Goal: Information Seeking & Learning: Learn about a topic

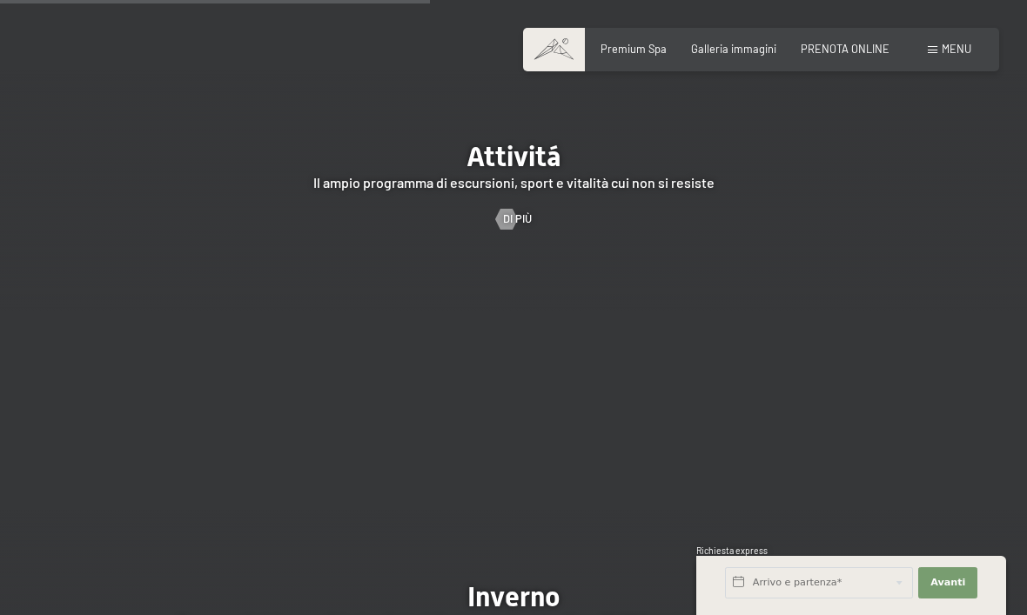
scroll to position [2882, 0]
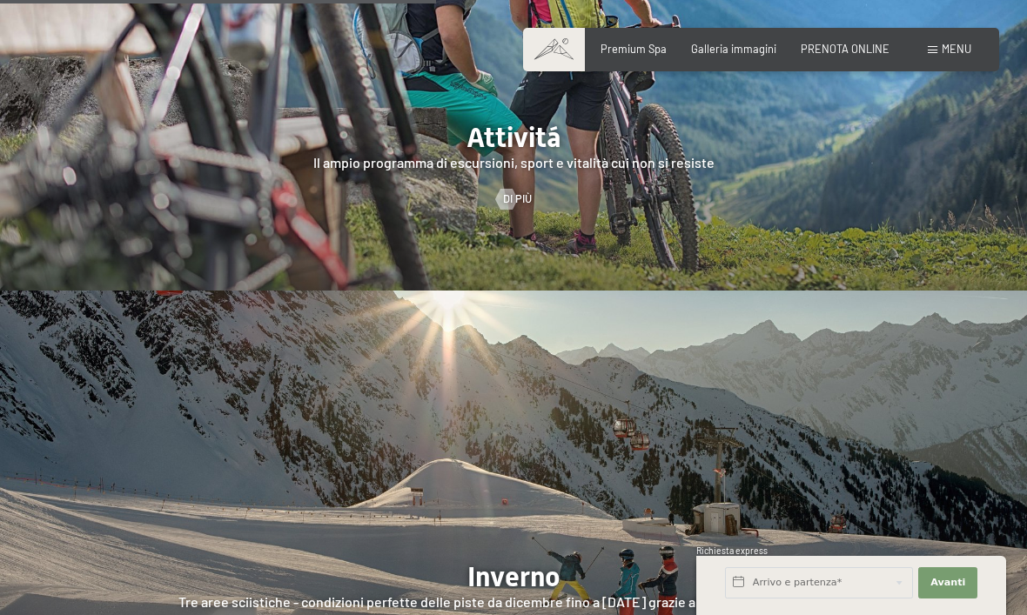
click at [502, 210] on div at bounding box center [506, 199] width 12 height 21
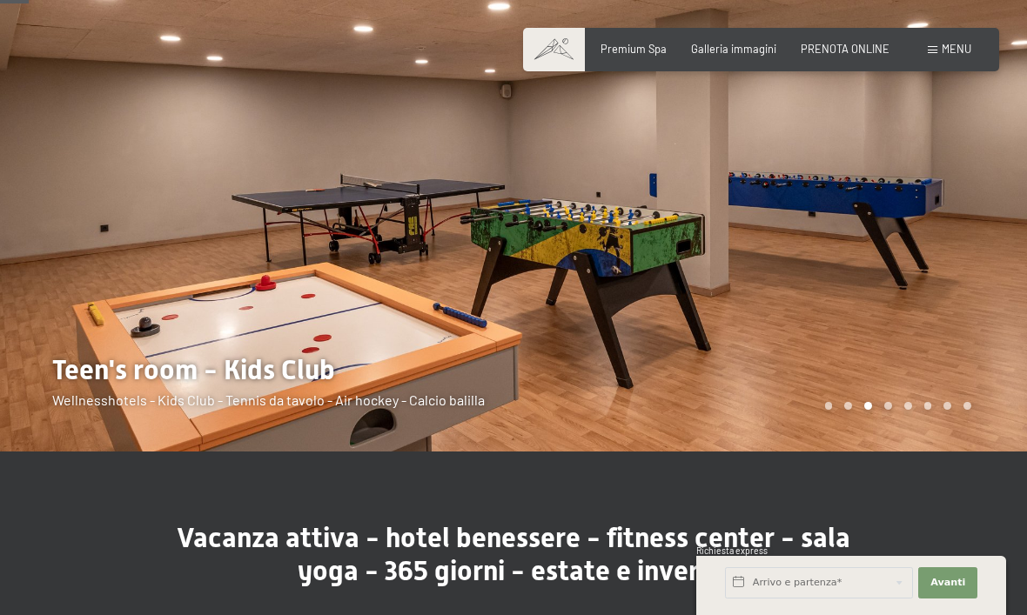
scroll to position [115, 0]
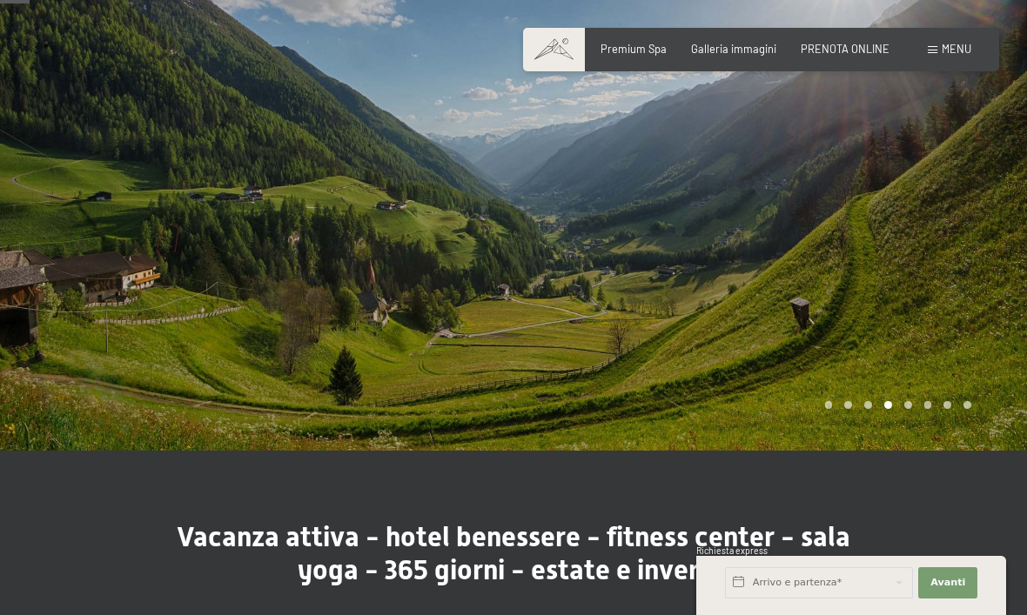
click at [820, 371] on div at bounding box center [769, 168] width 513 height 566
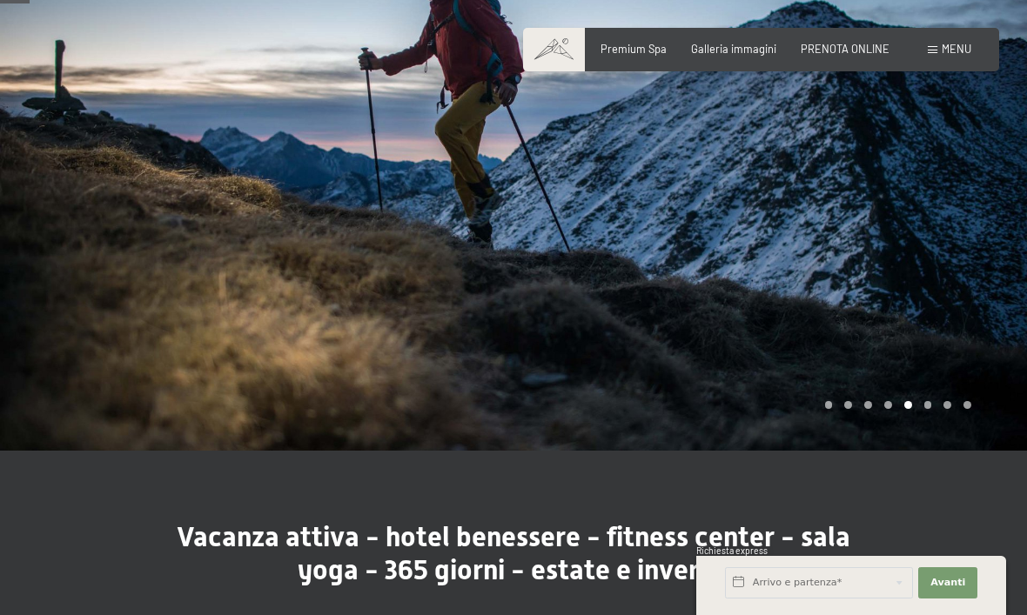
click at [752, 255] on div at bounding box center [769, 168] width 513 height 566
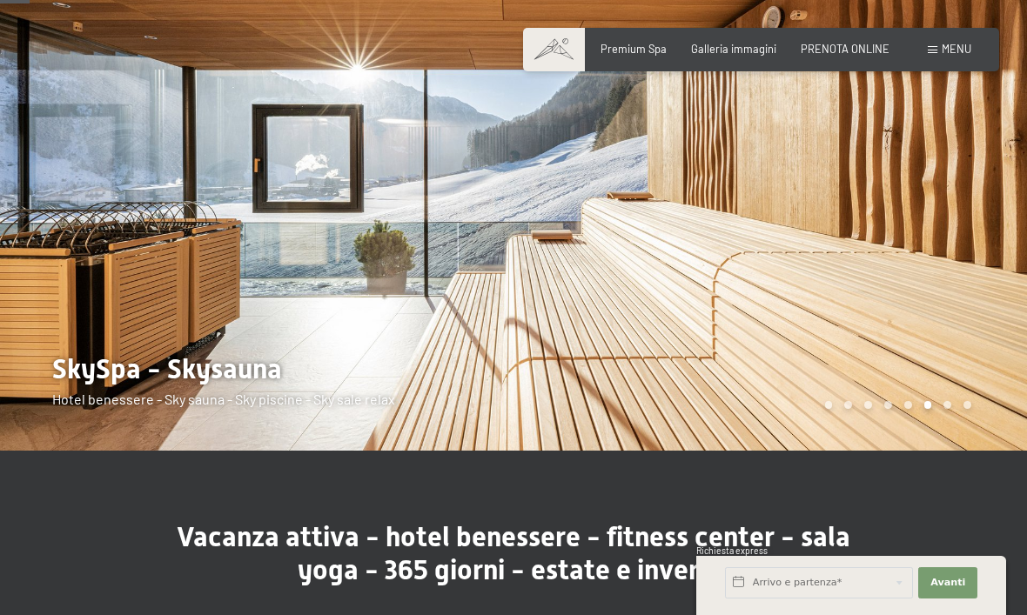
click at [925, 154] on div at bounding box center [769, 168] width 513 height 566
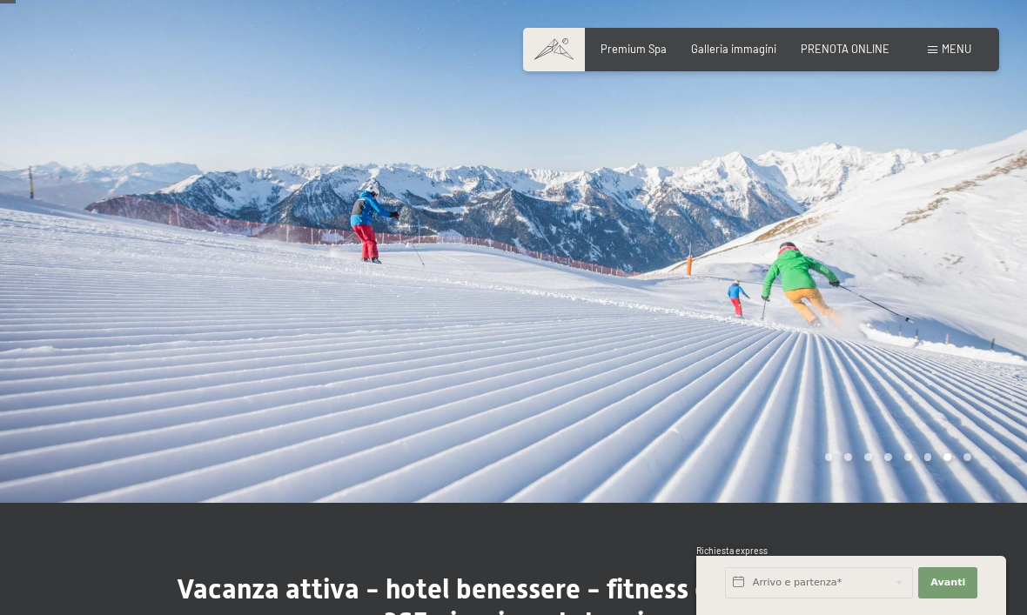
scroll to position [57, 0]
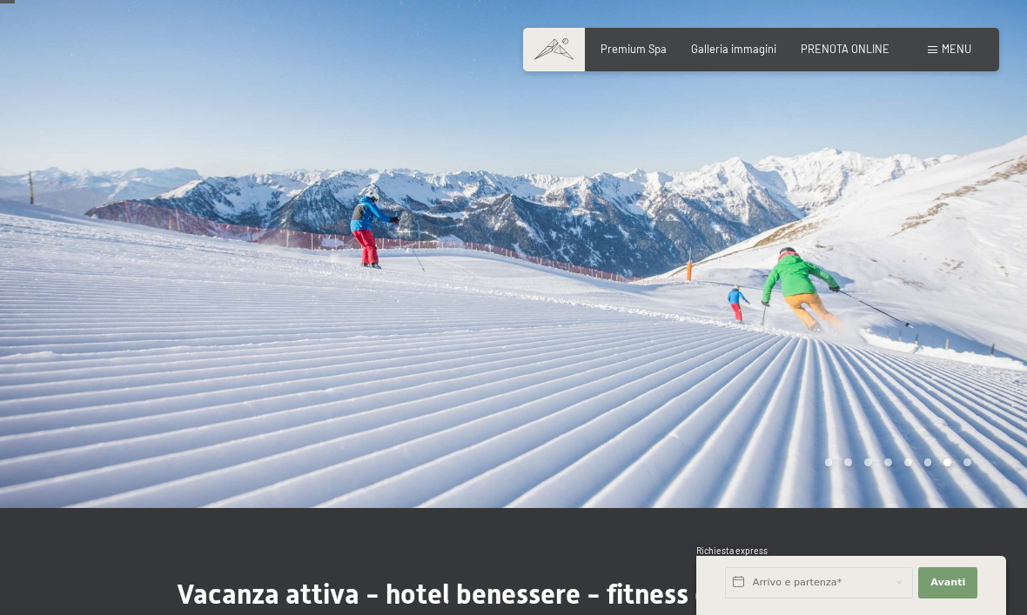
click at [901, 227] on div at bounding box center [769, 226] width 513 height 566
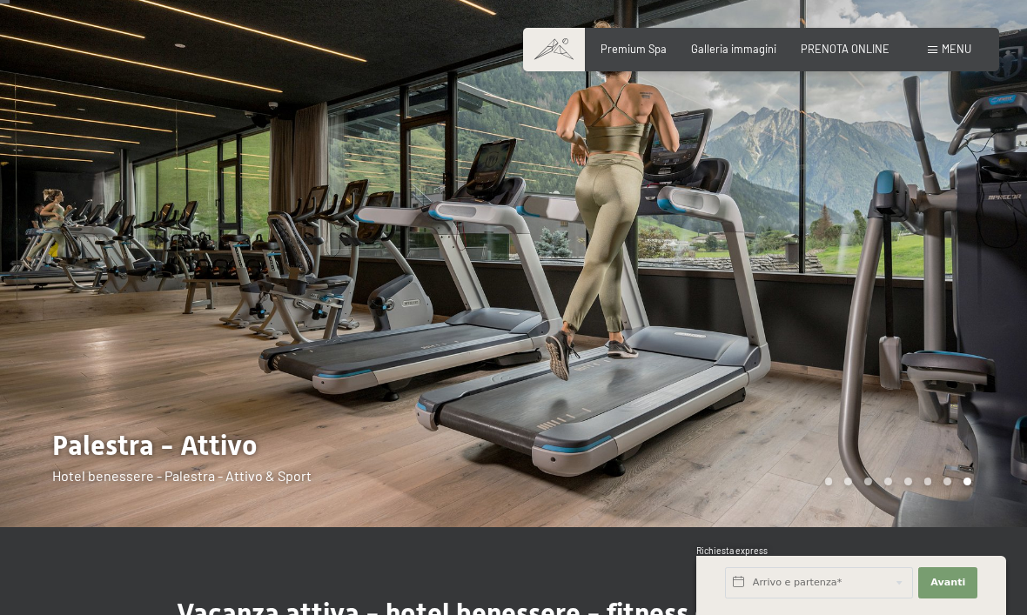
scroll to position [39, 0]
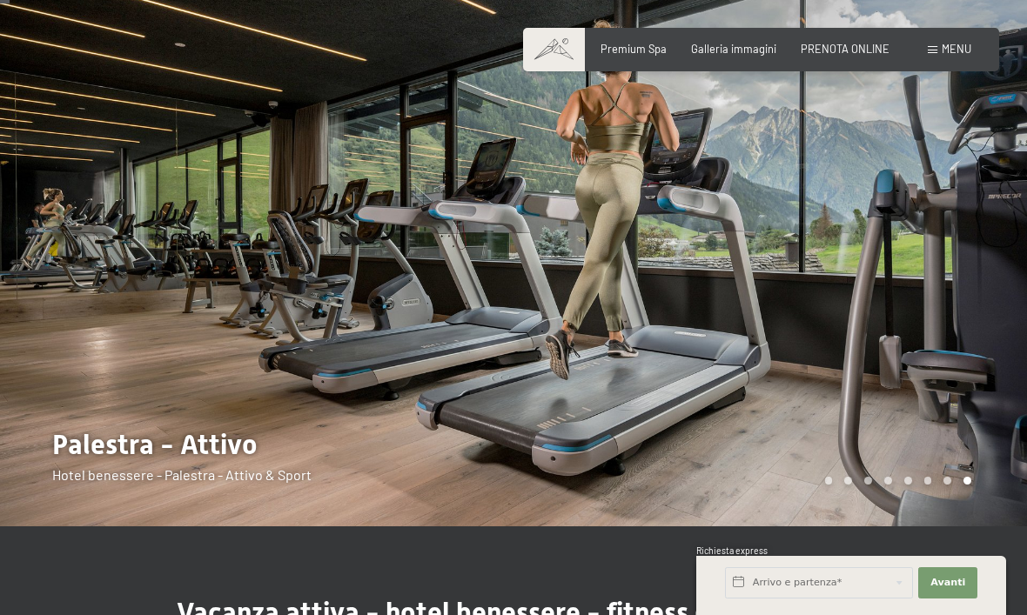
click at [794, 338] on div at bounding box center [769, 244] width 513 height 566
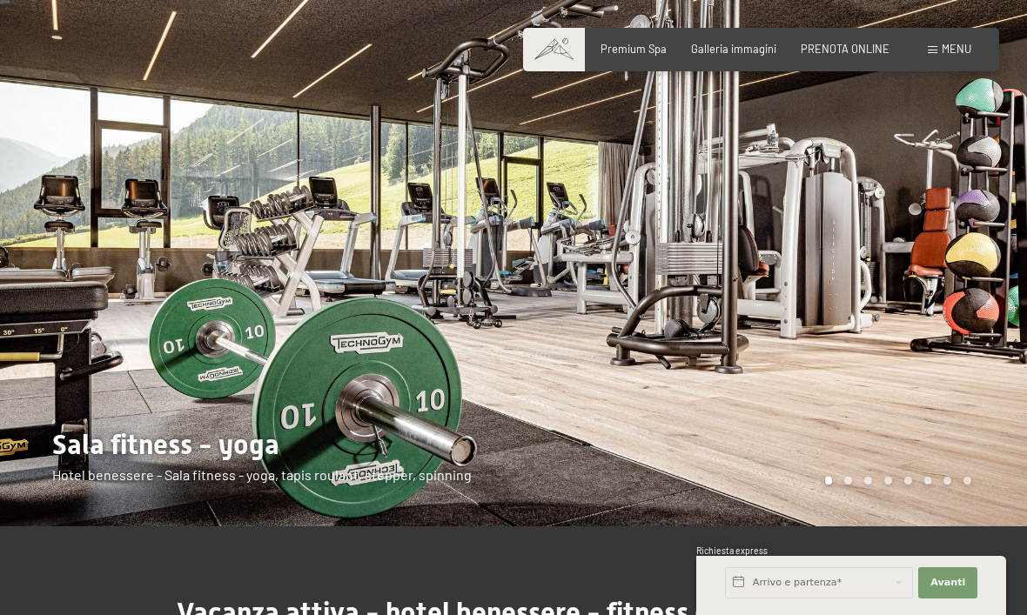
click at [793, 338] on div at bounding box center [769, 244] width 513 height 566
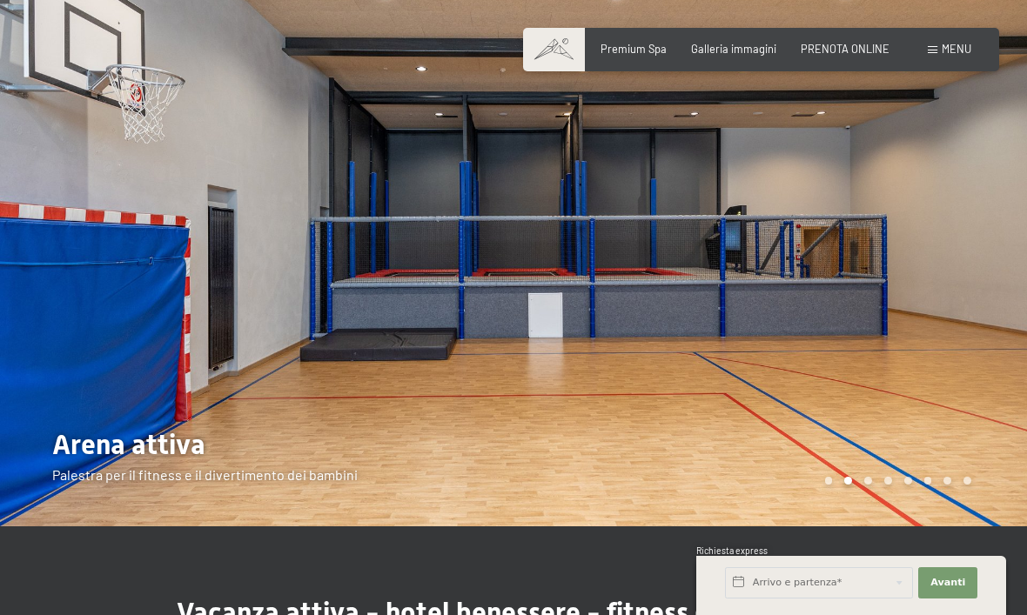
click at [888, 200] on div at bounding box center [769, 244] width 513 height 566
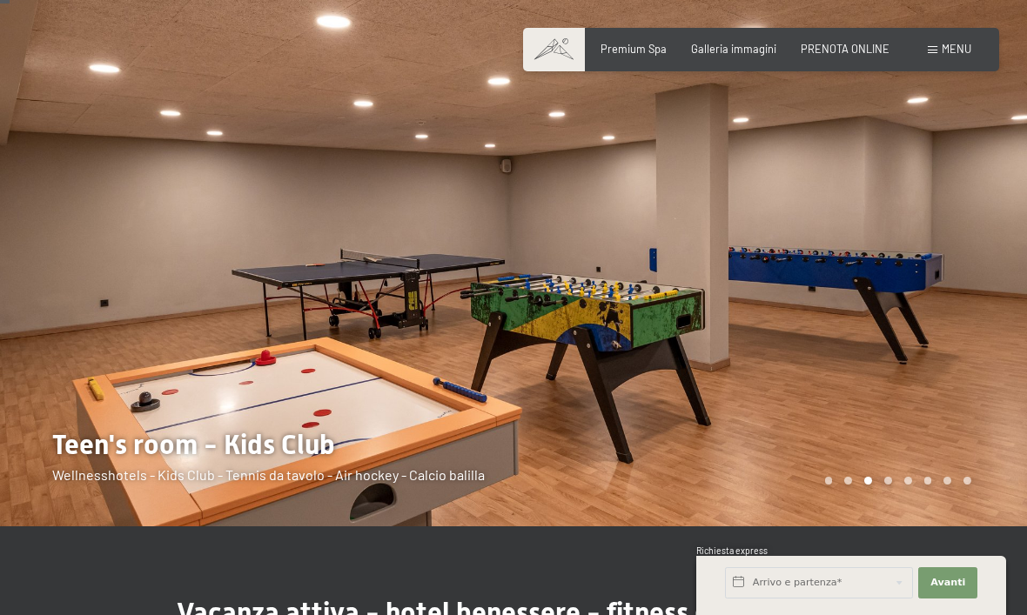
click at [854, 211] on div at bounding box center [769, 244] width 513 height 566
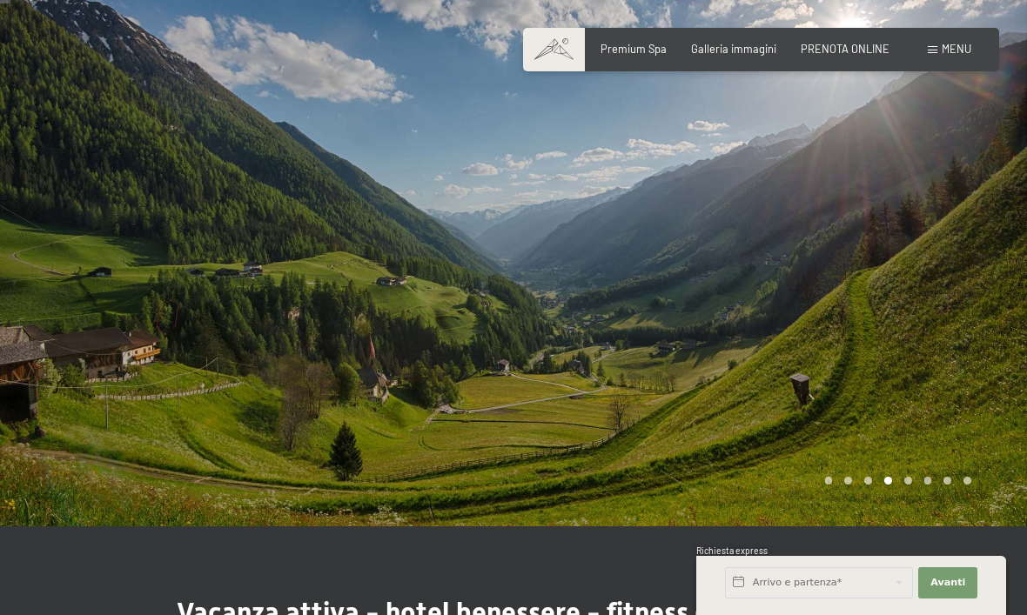
click at [860, 216] on div at bounding box center [769, 244] width 513 height 566
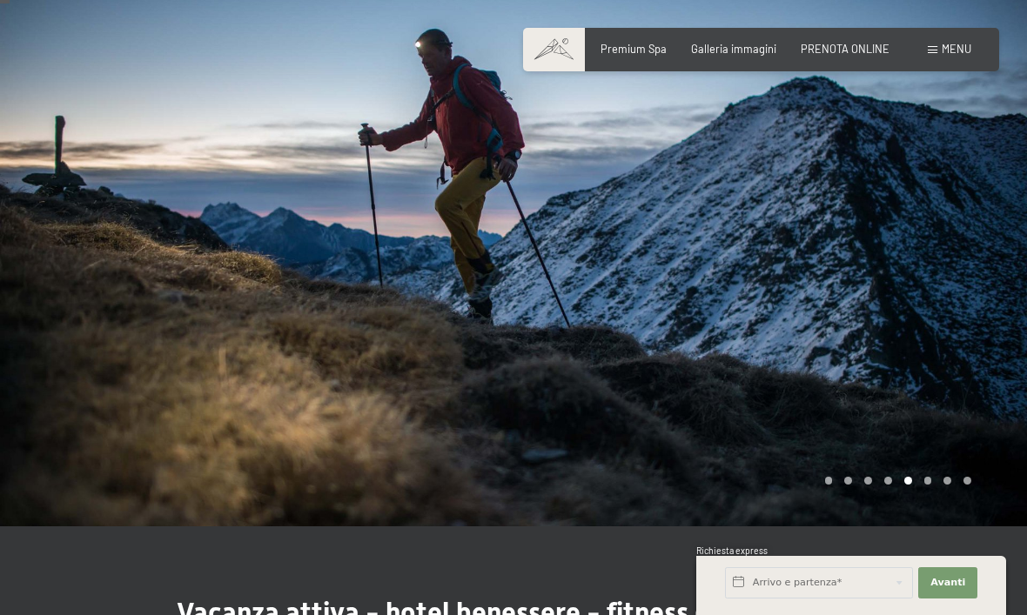
click at [867, 216] on div at bounding box center [769, 244] width 513 height 566
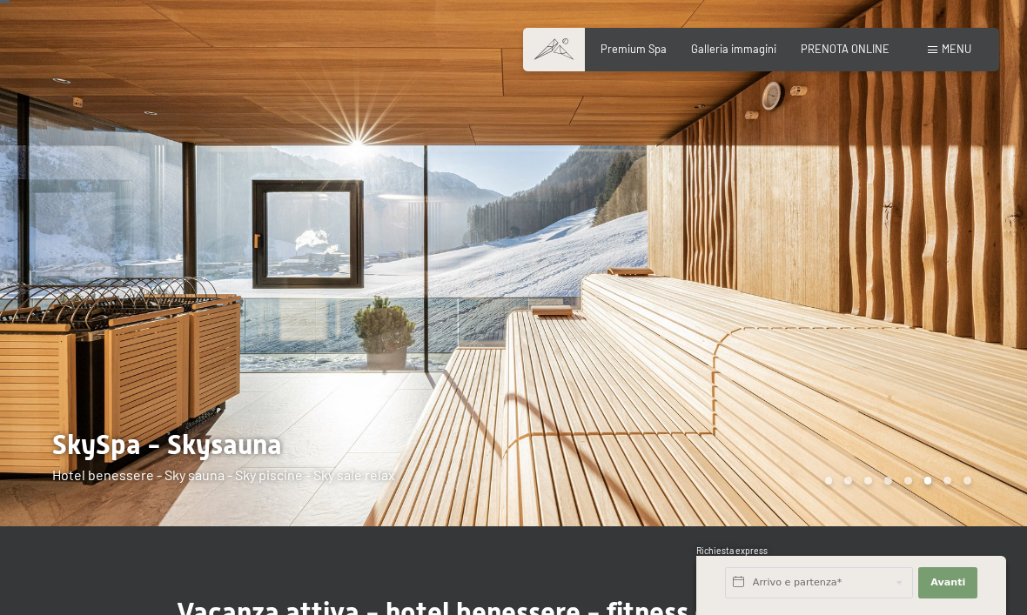
click at [865, 226] on div at bounding box center [769, 244] width 513 height 566
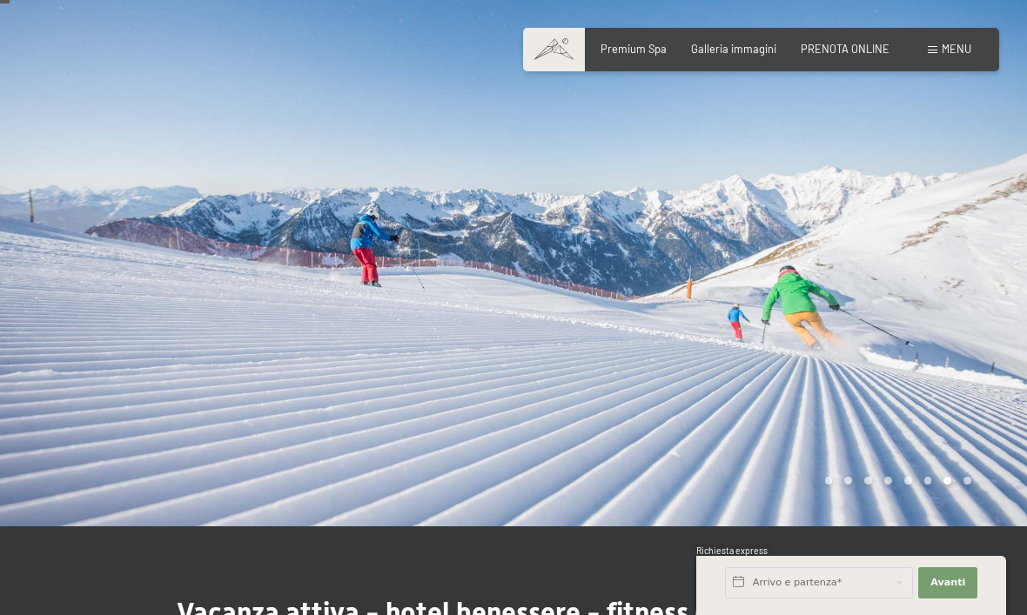
click at [858, 228] on div at bounding box center [769, 244] width 513 height 566
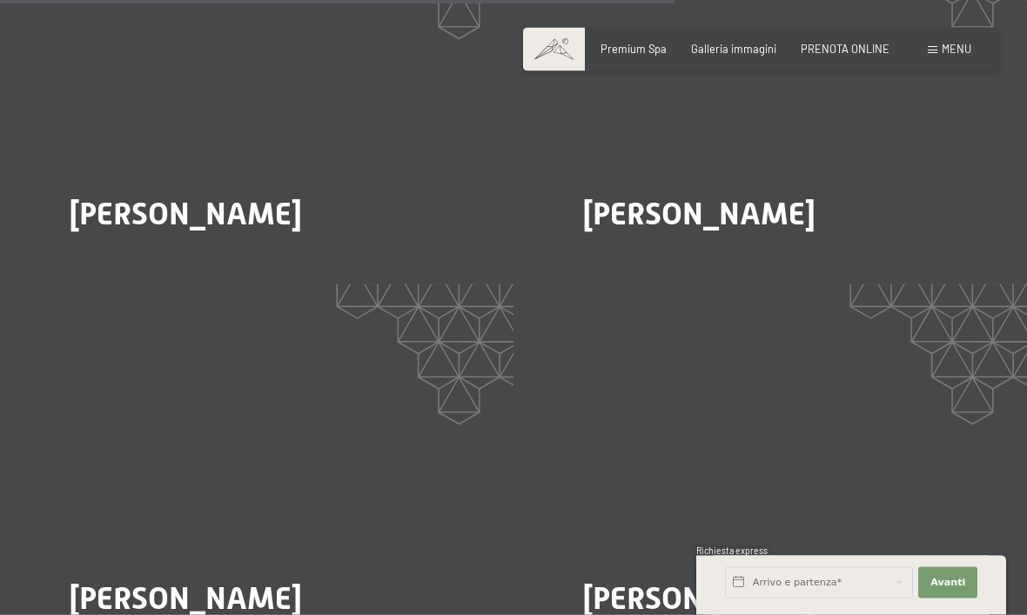
scroll to position [2625, 0]
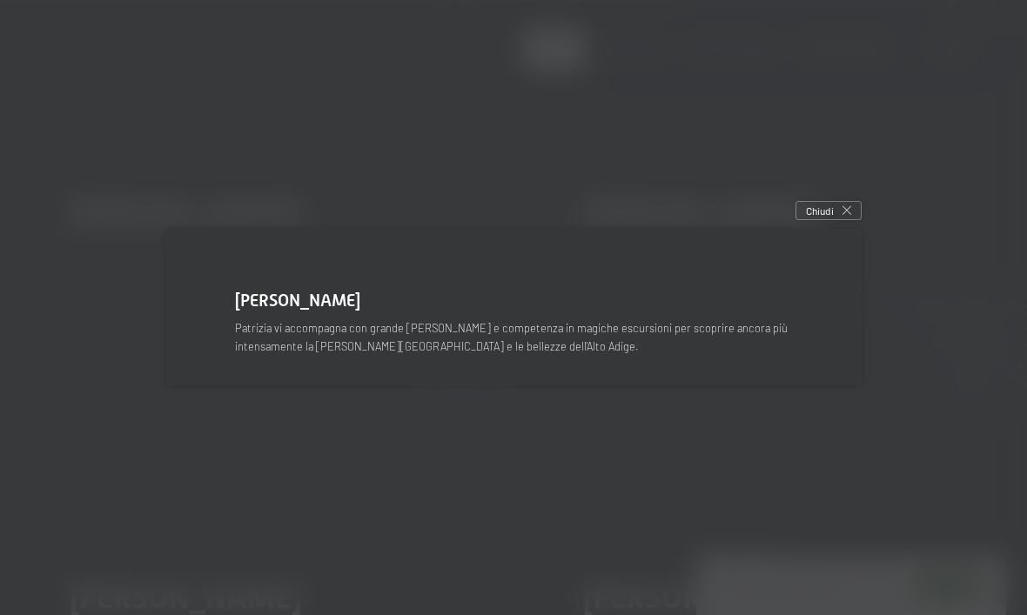
click at [826, 218] on span "Chiudi" at bounding box center [820, 211] width 28 height 15
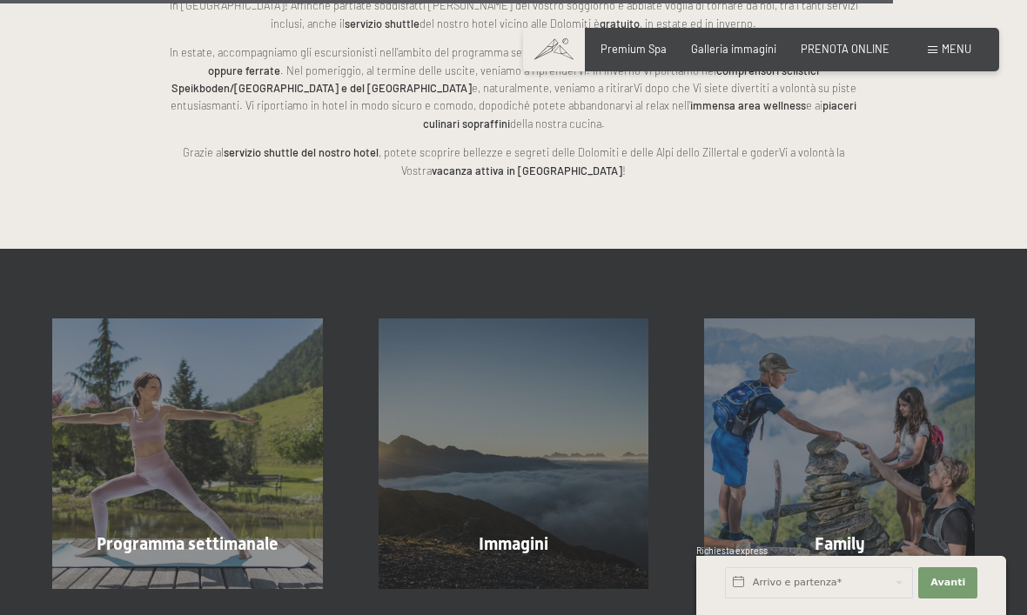
scroll to position [3547, 0]
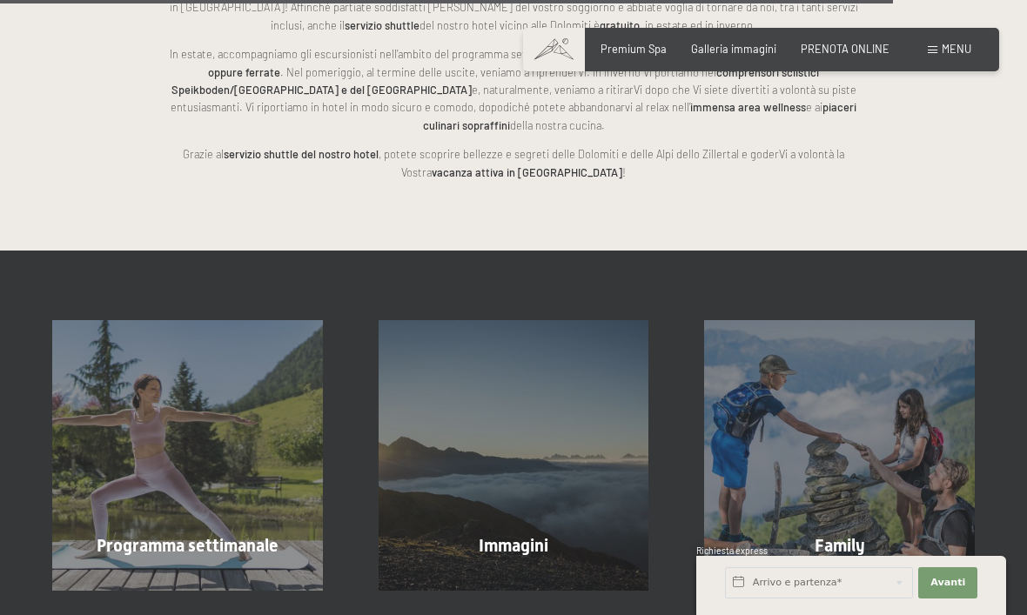
click at [255, 496] on div "Programma settimanale mostra altro" at bounding box center [187, 455] width 326 height 271
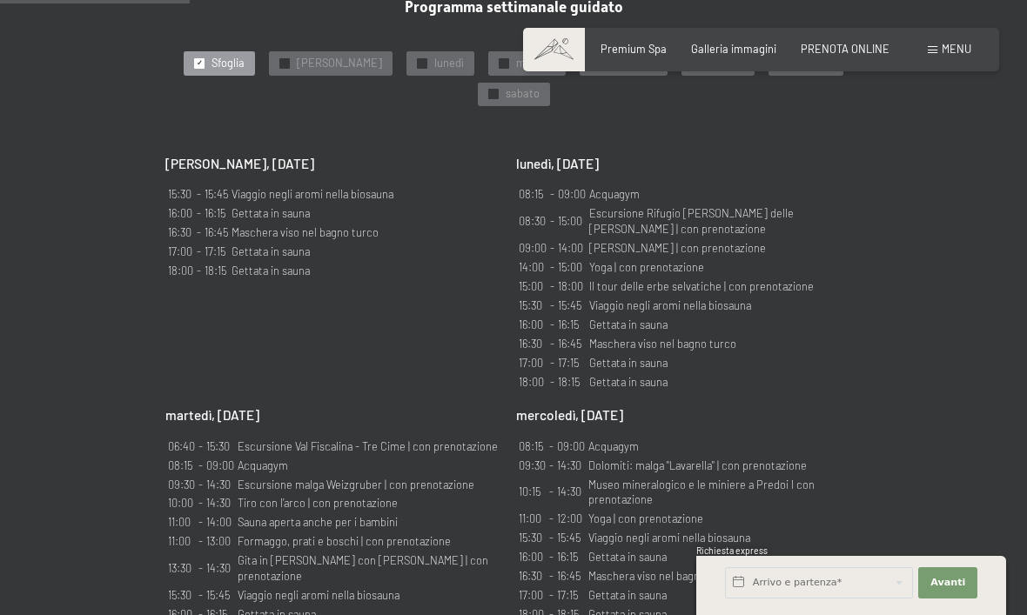
scroll to position [1050, 0]
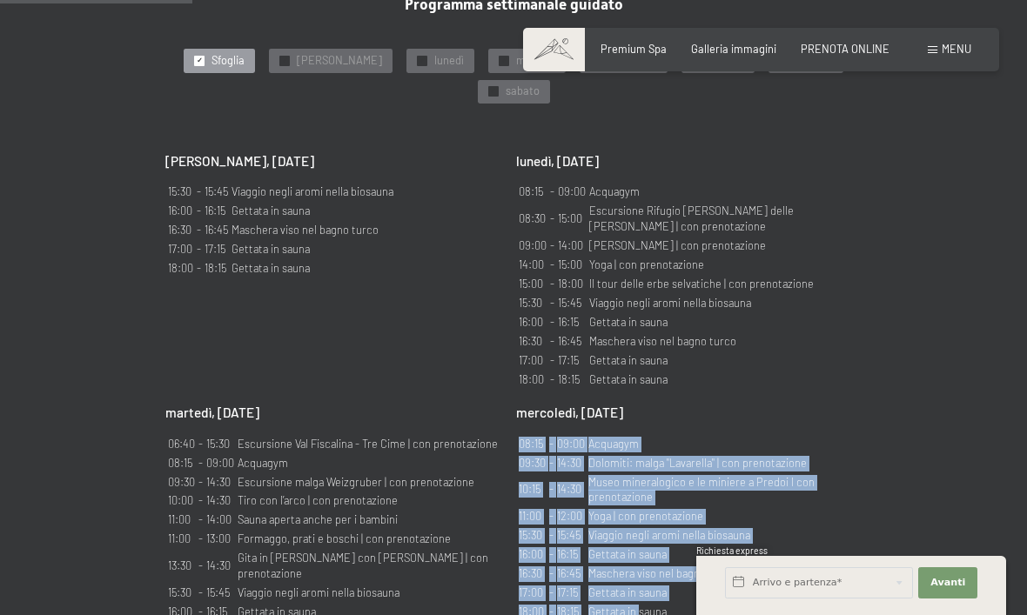
click at [949, 270] on section "Programma settimanale guidato ✓ Sfoglia ✓ domenica ✓ lunedì ✓ martedì ✓ mercole…" at bounding box center [513, 560] width 1027 height 1269
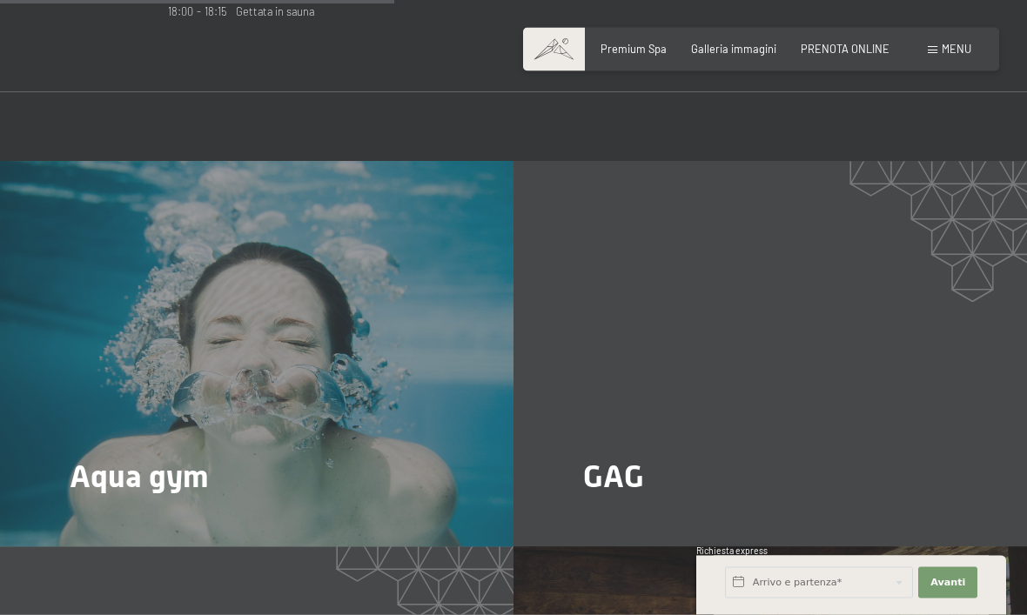
scroll to position [2154, 0]
click at [86, 513] on div at bounding box center [80, 523] width 12 height 21
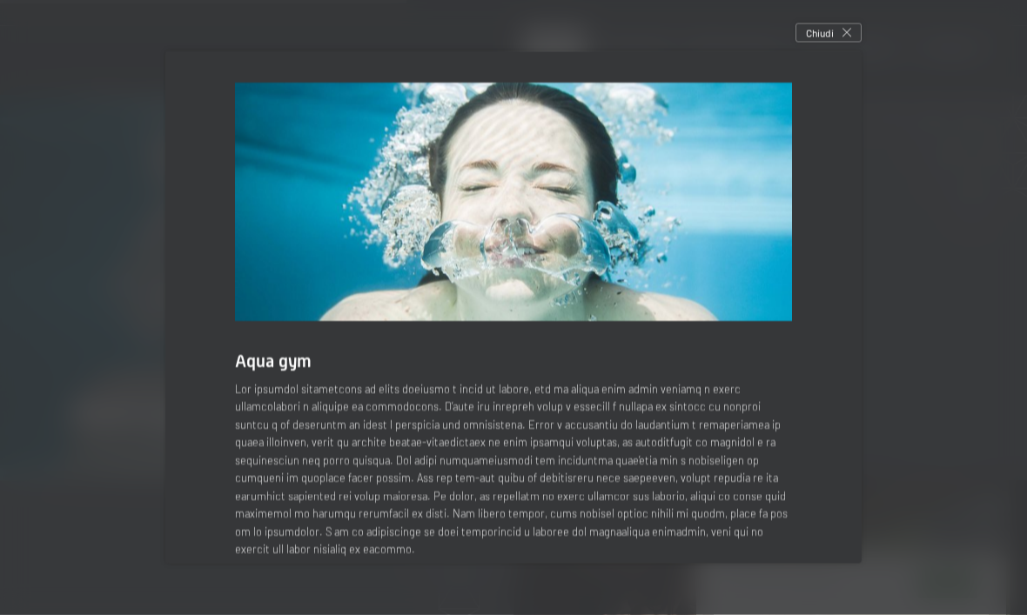
scroll to position [2220, 0]
click at [827, 41] on span "Chiudi" at bounding box center [820, 33] width 28 height 15
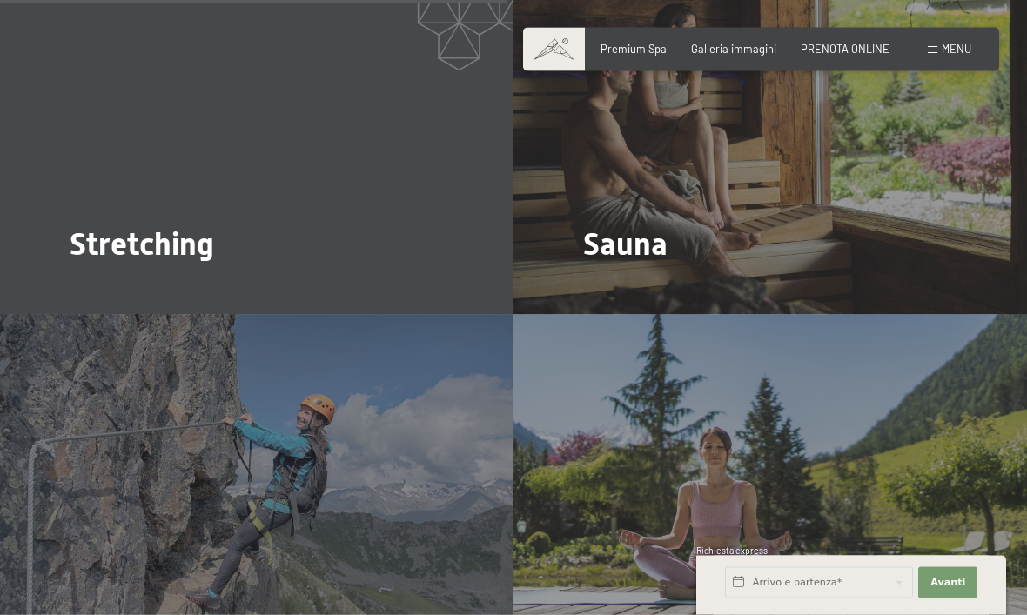
scroll to position [2771, 0]
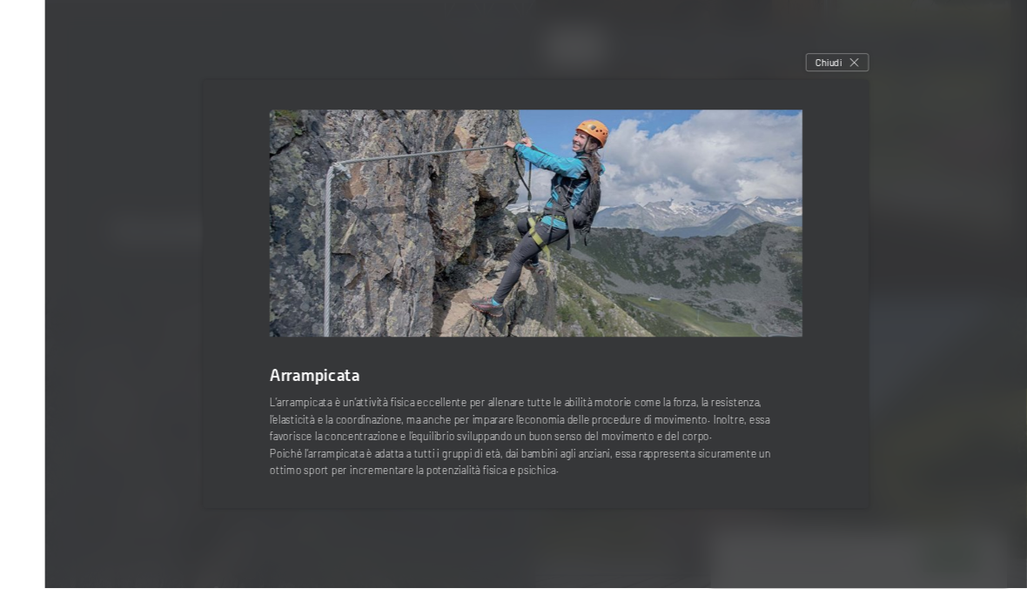
scroll to position [2788, 0]
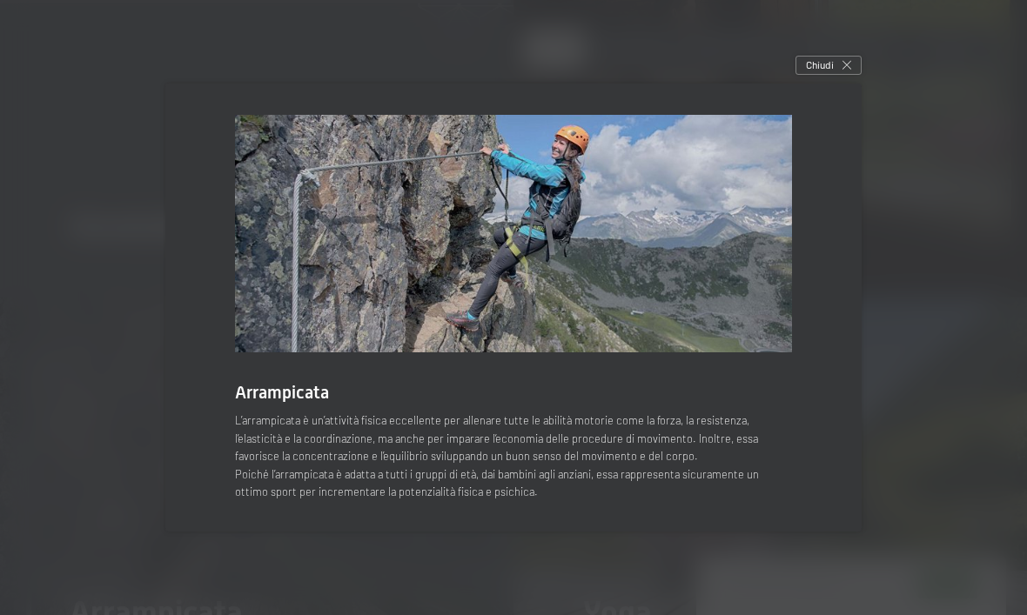
click at [837, 75] on div "Chiudi" at bounding box center [828, 65] width 66 height 19
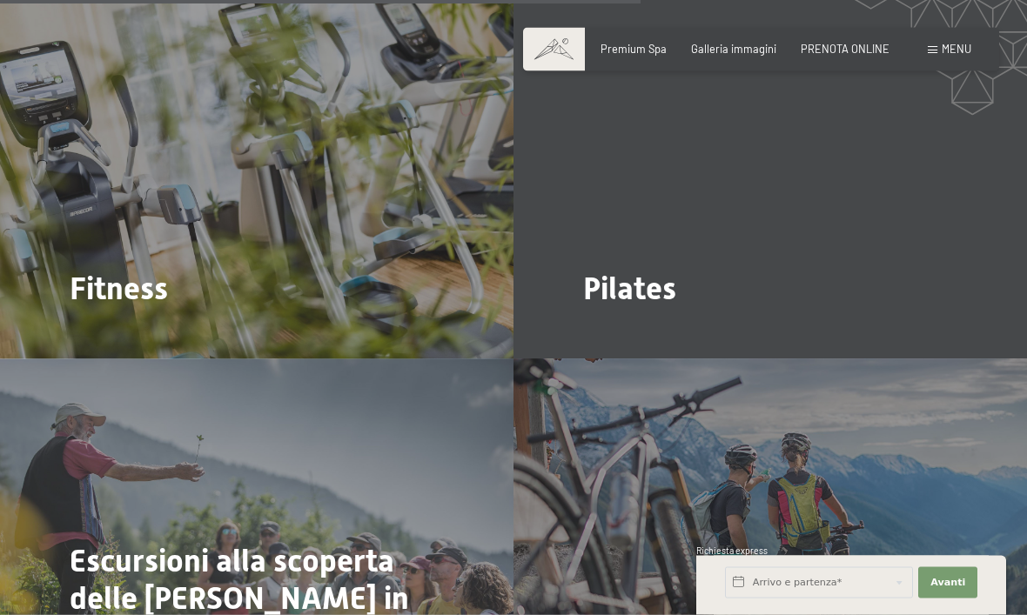
scroll to position [3497, 0]
click at [607, 328] on span "Di più" at bounding box center [604, 336] width 29 height 16
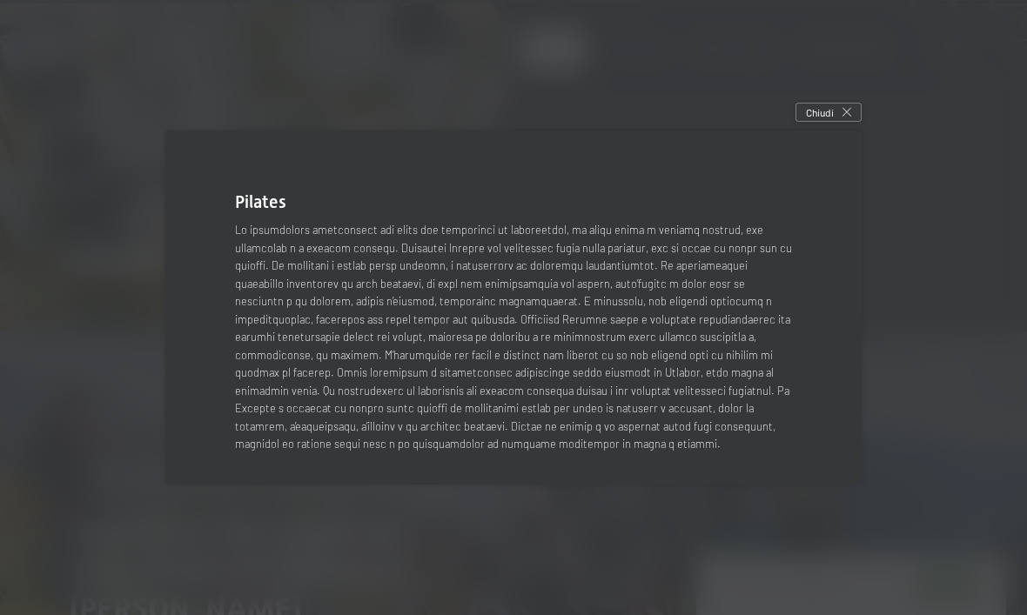
scroll to position [3535, 0]
click at [843, 117] on icon at bounding box center [846, 112] width 9 height 9
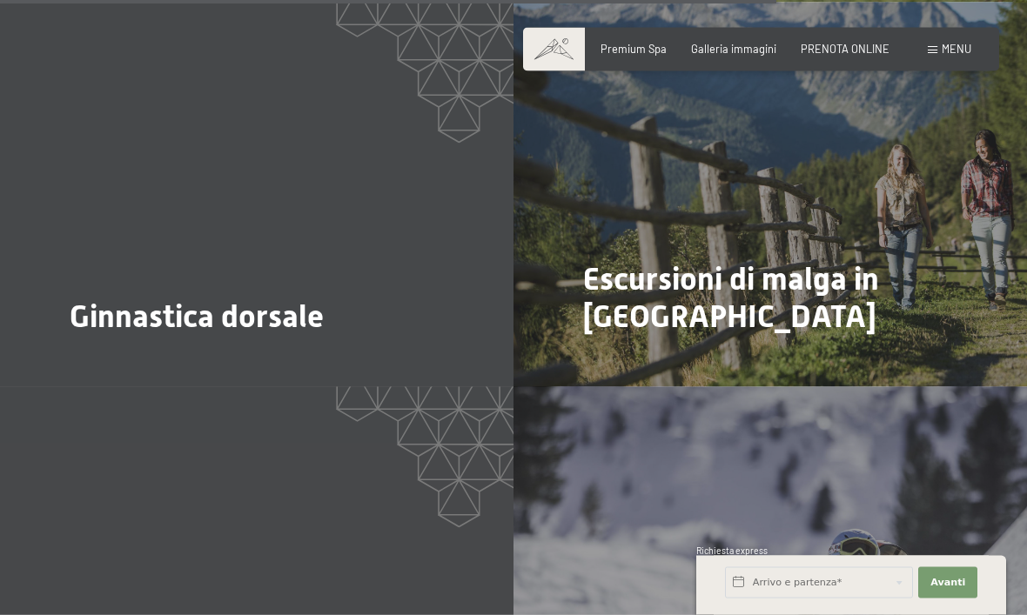
scroll to position [4239, 0]
click at [606, 356] on span "Di più" at bounding box center [604, 364] width 29 height 16
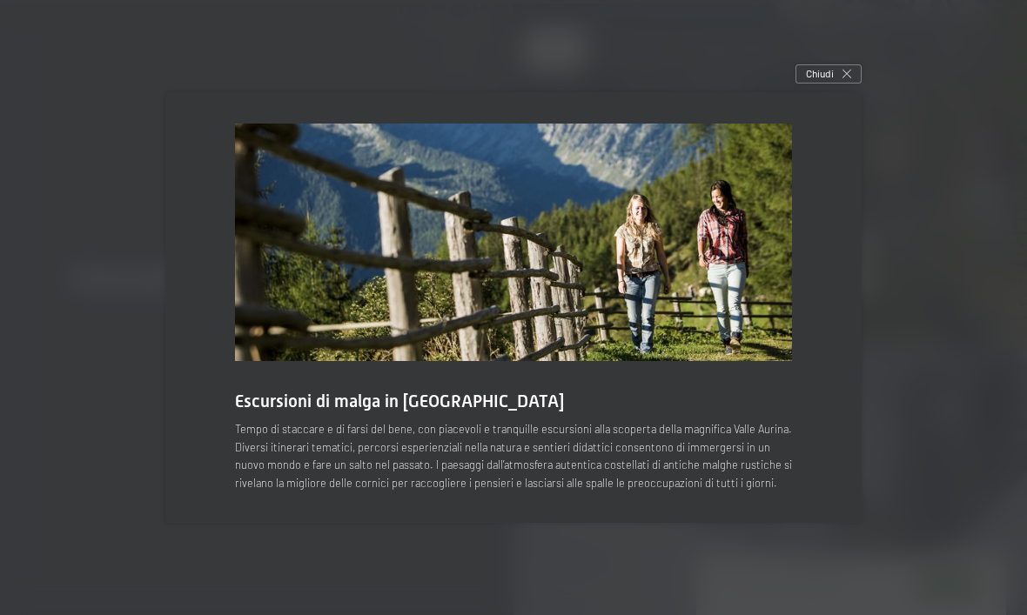
scroll to position [4282, 0]
click at [825, 81] on span "Chiudi" at bounding box center [820, 73] width 28 height 15
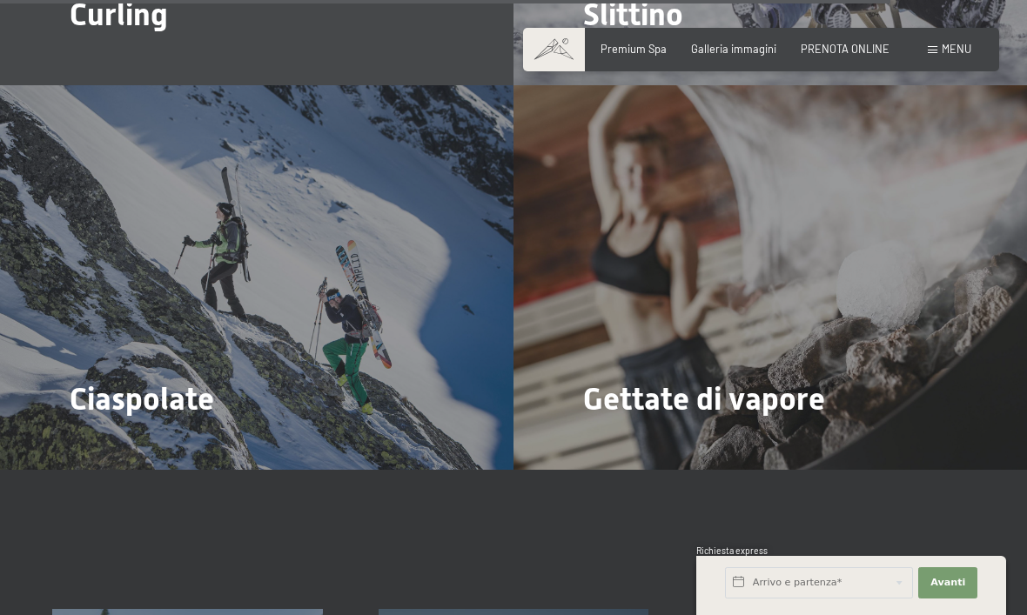
scroll to position [4926, 0]
click at [103, 438] on span "Di più" at bounding box center [91, 446] width 29 height 16
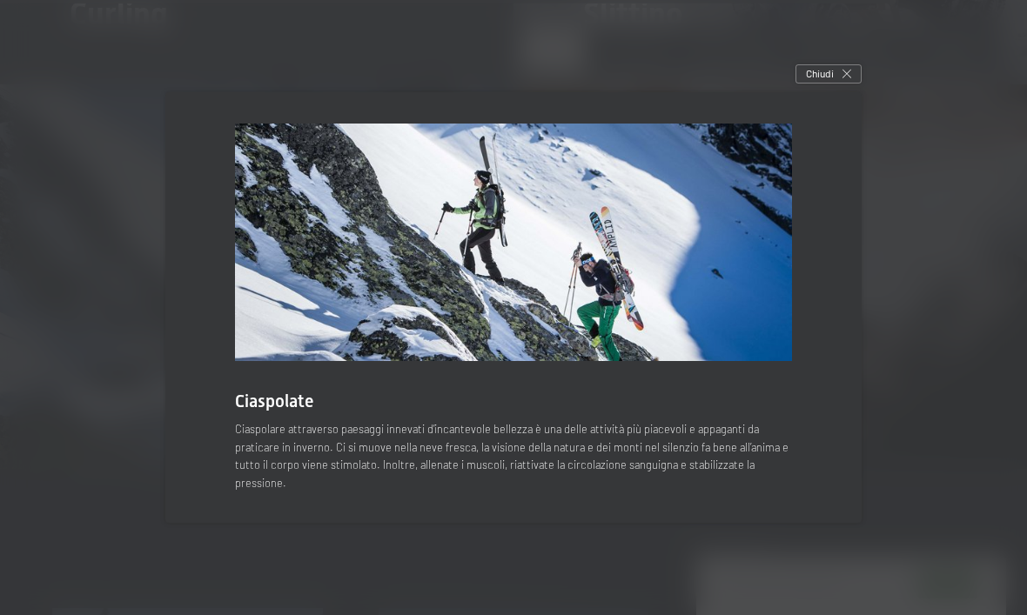
click at [835, 84] on div "Chiudi" at bounding box center [828, 73] width 66 height 19
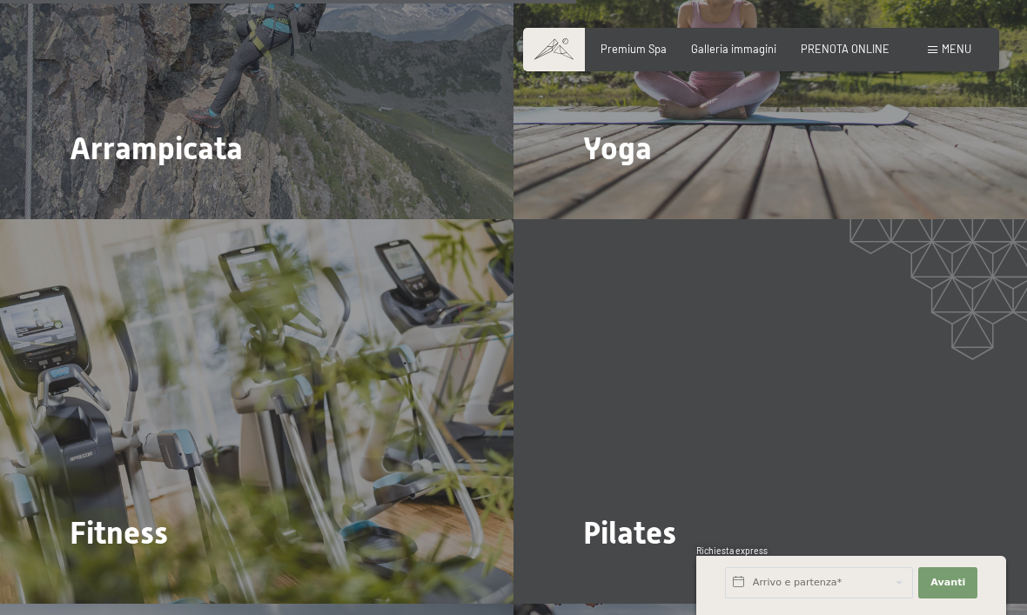
scroll to position [3219, 0]
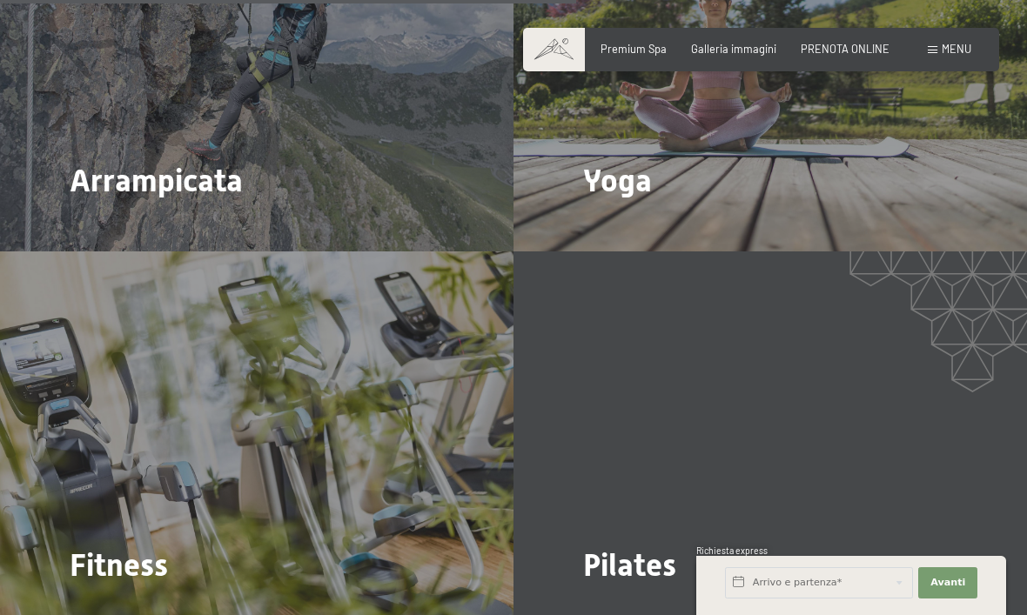
click at [653, 43] on span "Premium Spa" at bounding box center [633, 49] width 66 height 14
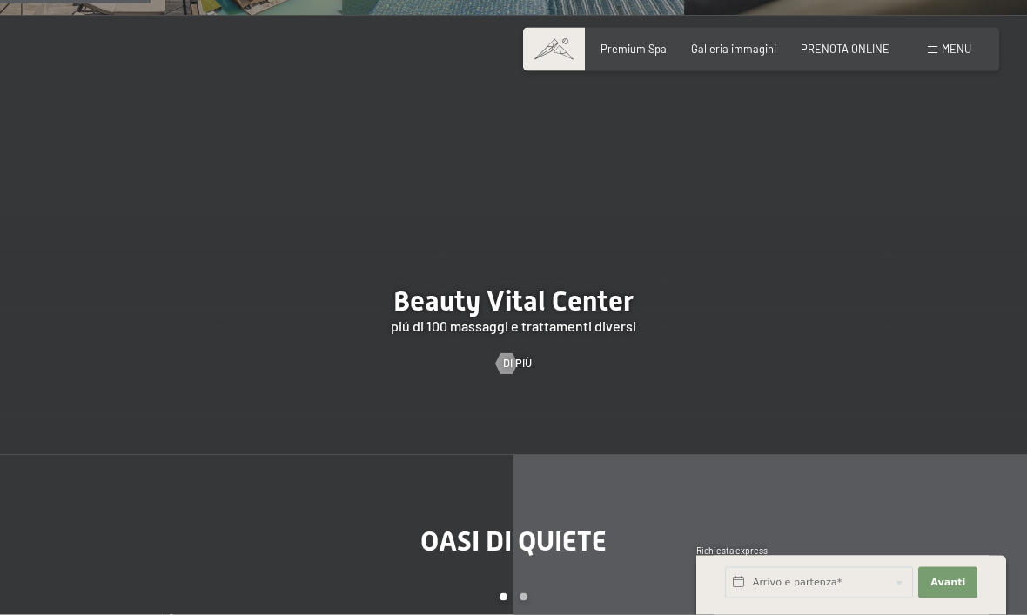
scroll to position [1447, 0]
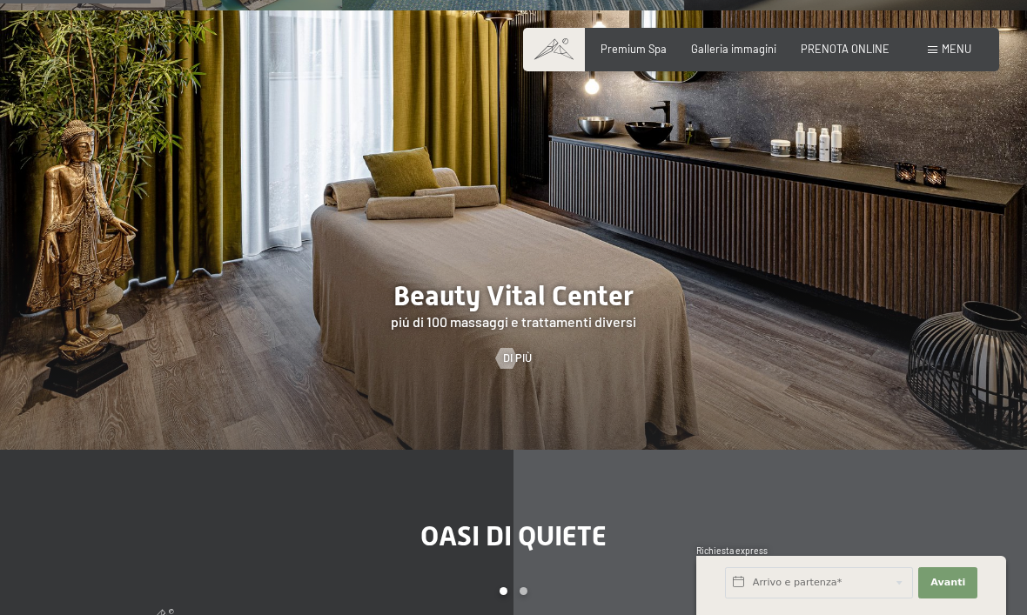
click at [646, 350] on div at bounding box center [513, 229] width 1027 height 439
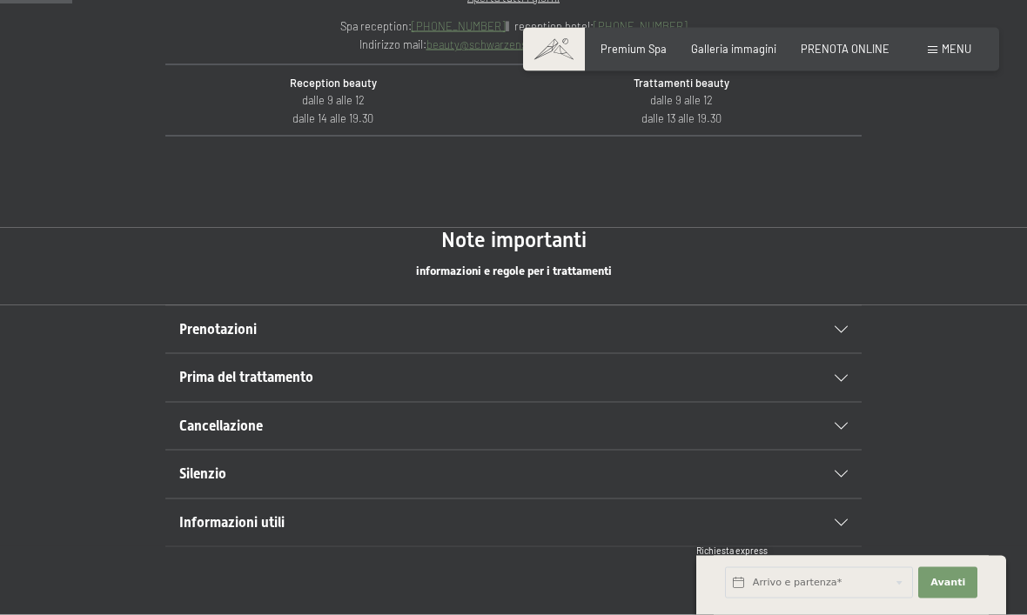
scroll to position [764, 0]
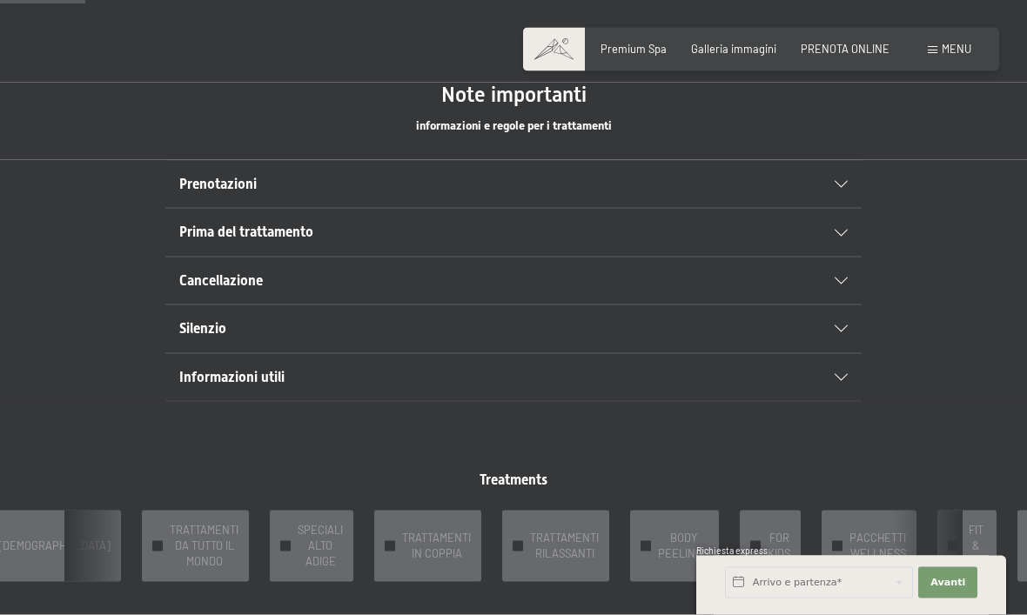
click at [845, 364] on div "Informazioni utili" at bounding box center [513, 377] width 668 height 47
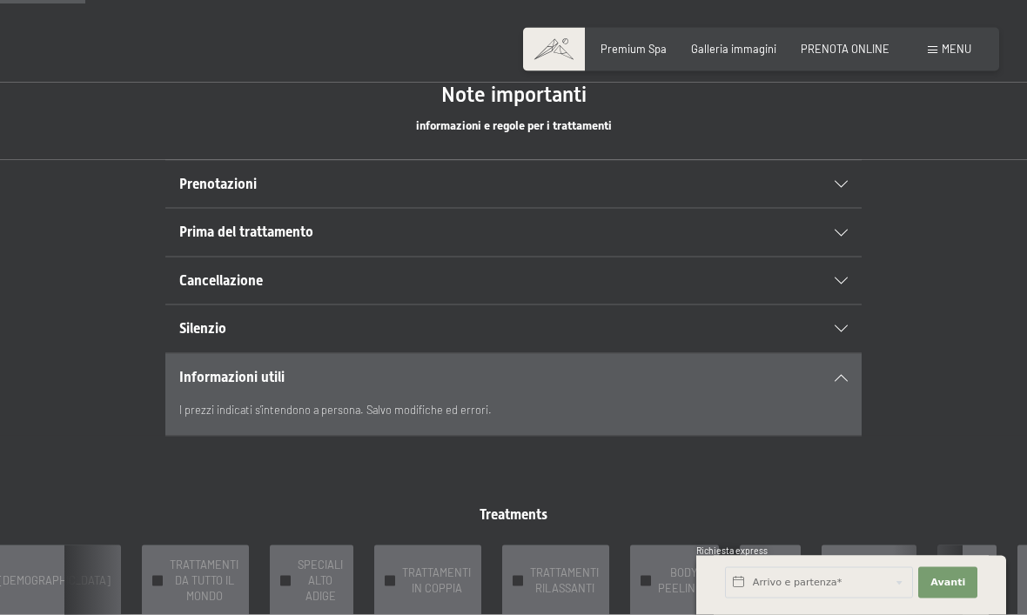
scroll to position [908, 0]
click at [845, 375] on icon at bounding box center [840, 376] width 13 height 7
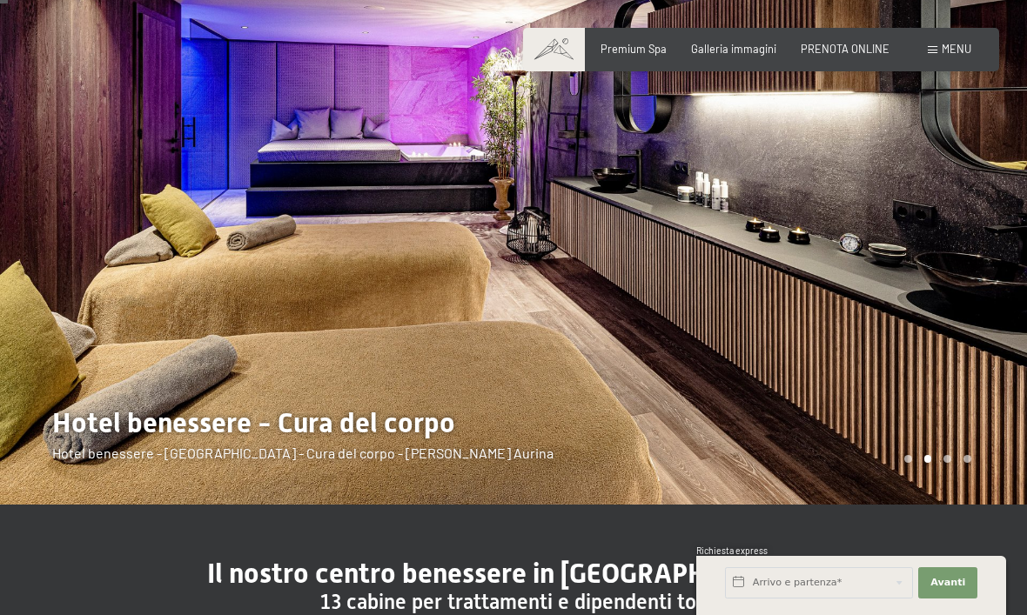
scroll to position [0, 0]
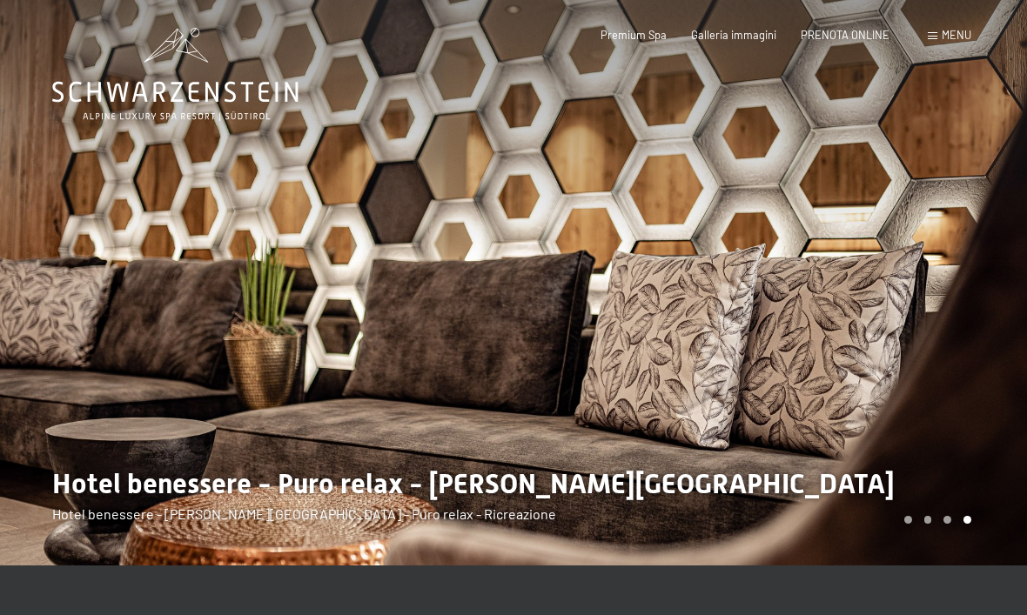
click at [752, 38] on span "Galleria immagini" at bounding box center [733, 35] width 85 height 14
click at [931, 34] on span at bounding box center [932, 36] width 10 height 8
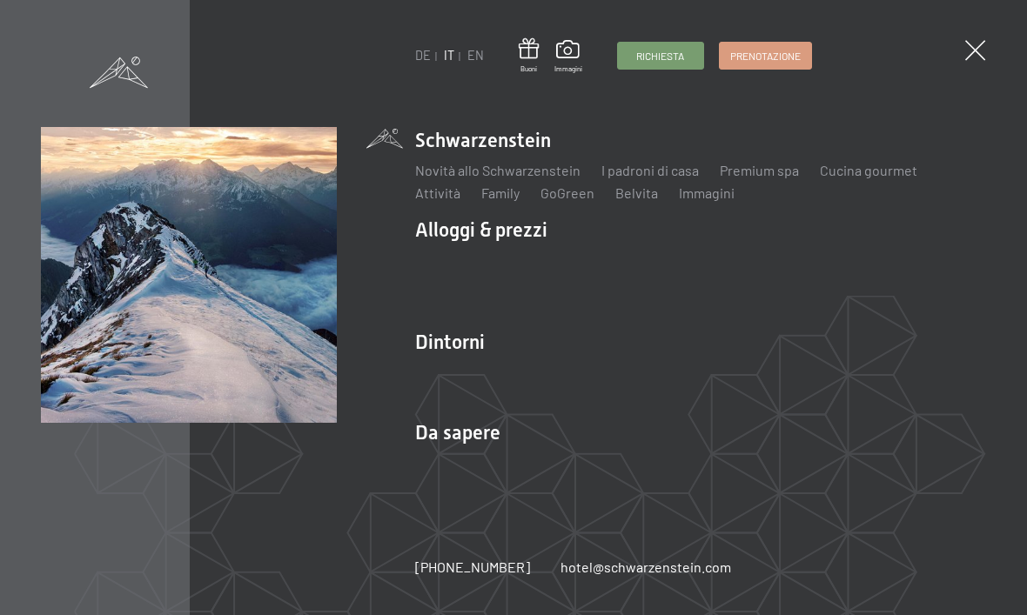
click at [833, 378] on link "Tour gettonati" at bounding box center [827, 373] width 88 height 17
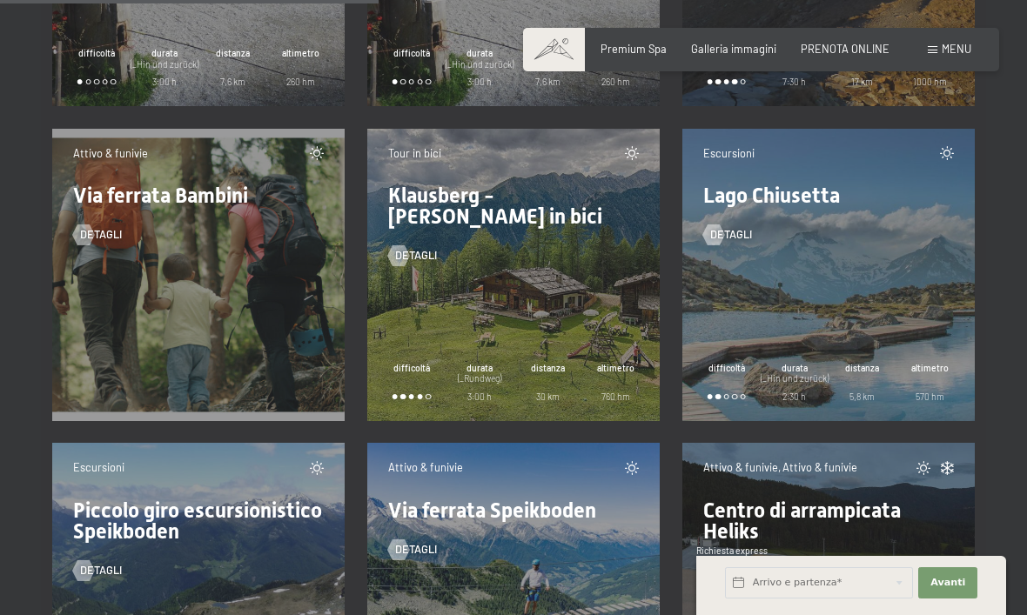
scroll to position [8339, 0]
click at [883, 244] on div "Escursioni Lago Chiusetta detagli difficoltà durata (_Hin und zurück) 2:30 h di…" at bounding box center [828, 274] width 292 height 292
click at [733, 226] on span "detagli" at bounding box center [731, 234] width 42 height 16
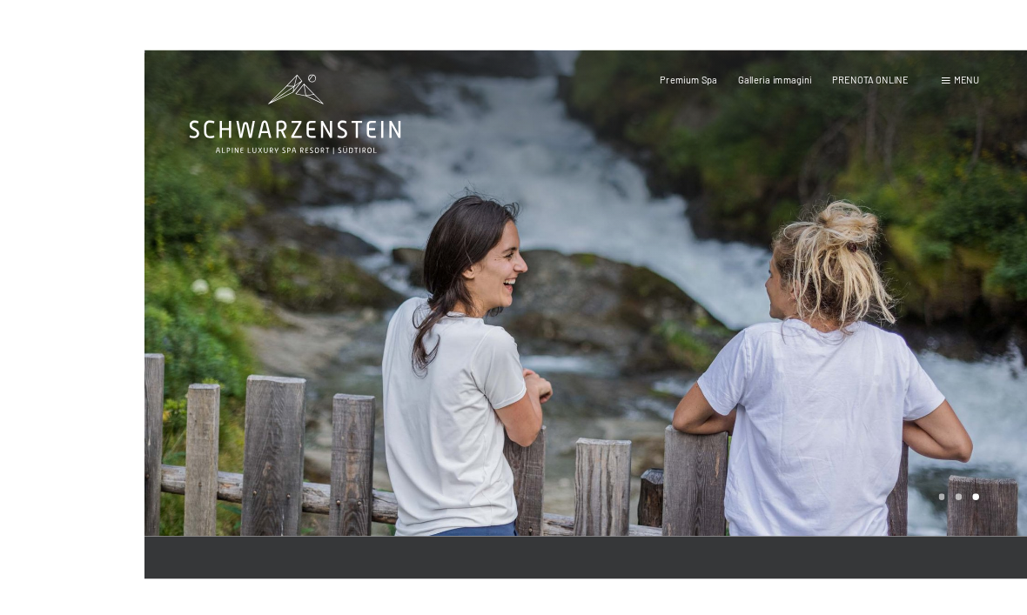
scroll to position [10, 0]
